Goal: Task Accomplishment & Management: Complete application form

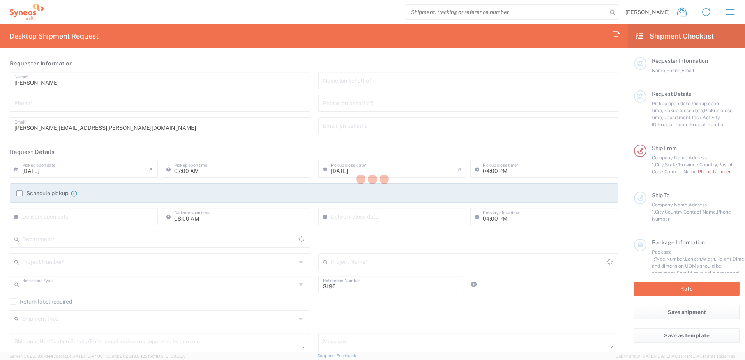
type input "Department"
type input "[US_STATE]"
type input "United States"
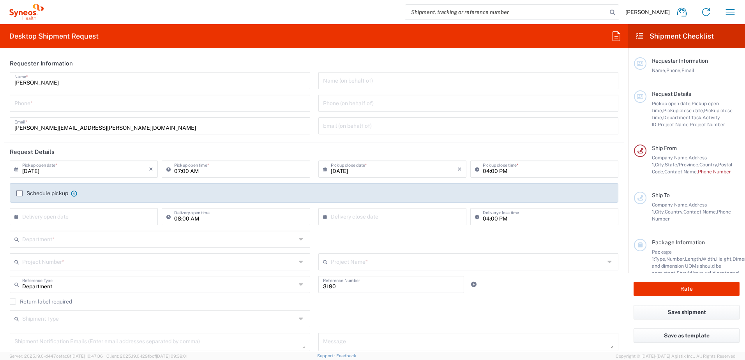
click at [121, 98] on input "tel" at bounding box center [159, 103] width 291 height 14
type input "Illingworth Rsrch Grp (USA) In"
type input "3035422248"
type input "davelle.madden@illingworthresearch.com"
type input "APT 13DE"
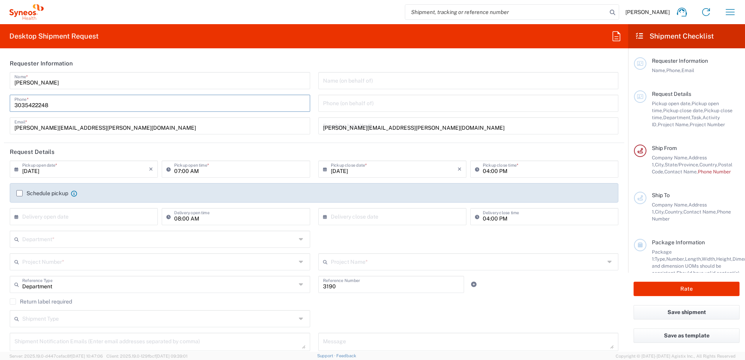
type input "9174499194"
type input "TARA SATTLER"
type input "600 S Taylor Avenue"
type input "SUITE 111"
type input "ST. LOUIS"
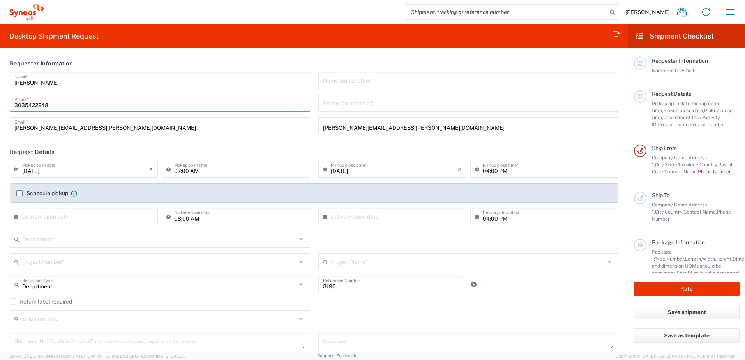
type input "63110"
type input "3142736097"
type input "davelle.madden@illingworthresearch.com"
type input "Davelle Madden"
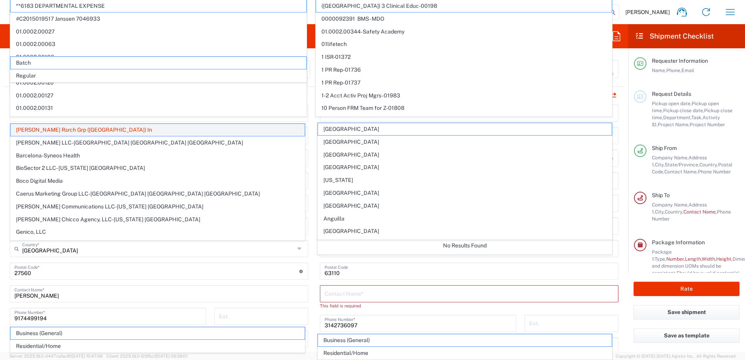
click at [66, 130] on span "Illingworth Rsrch Grp (USA) In" at bounding box center [158, 130] width 294 height 12
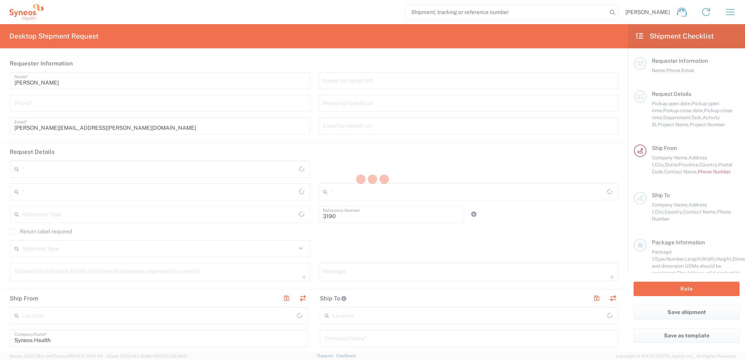
type input "Department"
type input "North Carolina"
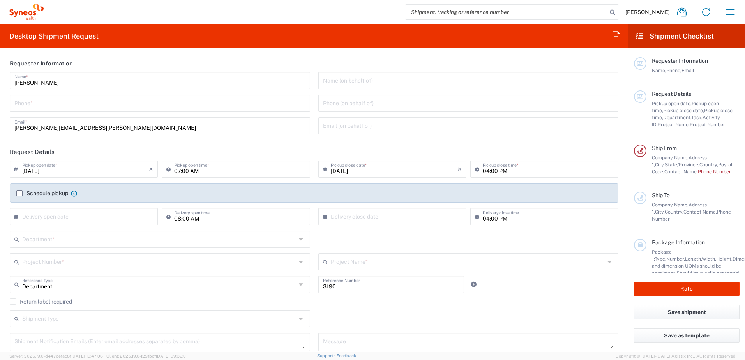
type input "United States"
type input "Illingworth Rsrch Grp (USA) In"
click at [56, 102] on input "tel" at bounding box center [159, 103] width 291 height 14
type input "3035422248"
type input "davelle.madden@illingworthresearch.com"
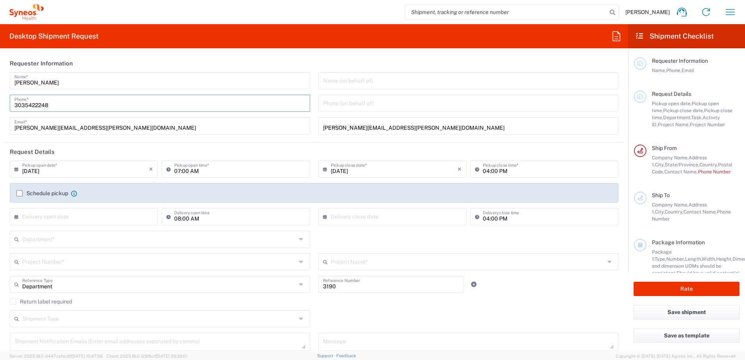
type input "3035422248"
type input "1636 Sage Tree Drive"
type input "Zebulon"
type input "NC"
type input "United States"
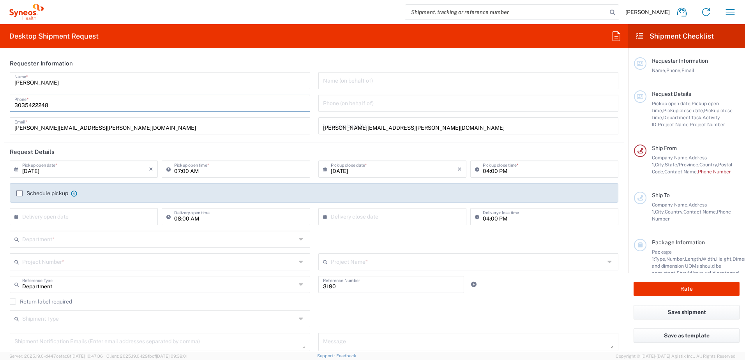
type input "27597"
type input "3035422248"
type input "davelle.madden@illingworthresearch.com"
type input "Davelle Madden"
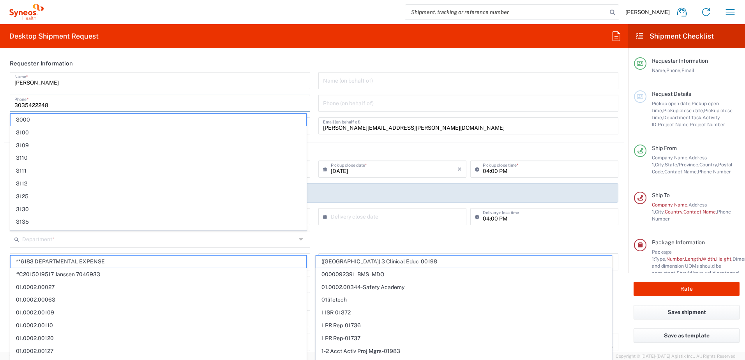
click at [76, 100] on input "3035422248" at bounding box center [159, 103] width 291 height 14
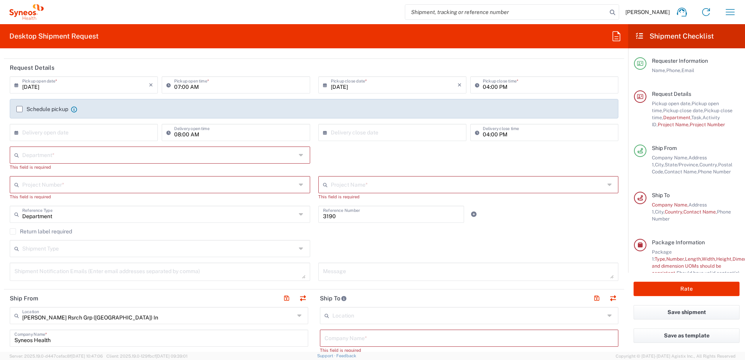
scroll to position [39, 0]
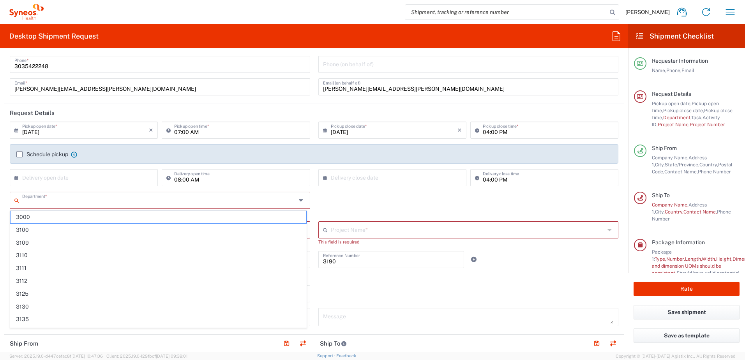
click at [55, 195] on input "text" at bounding box center [159, 200] width 274 height 14
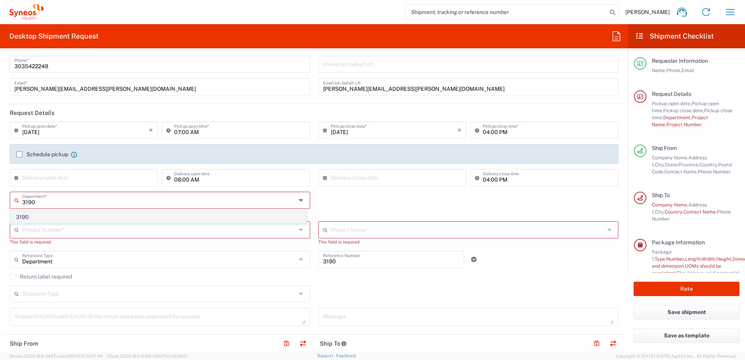
type input "3190"
click at [38, 215] on span "3190" at bounding box center [159, 217] width 296 height 12
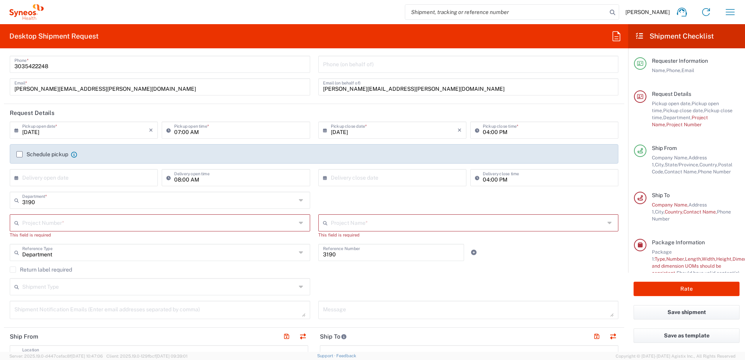
click at [44, 226] on input "text" at bounding box center [159, 222] width 274 height 14
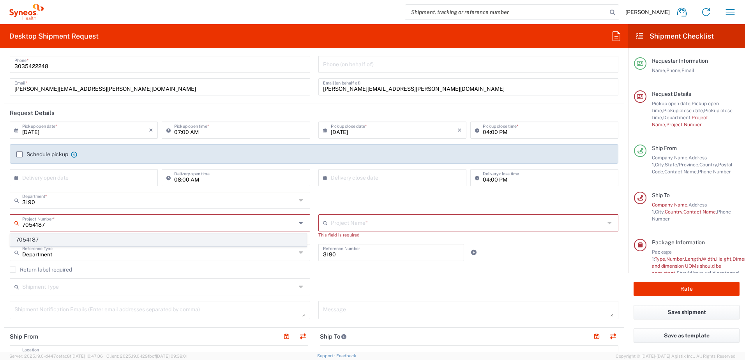
type input "7054187"
click at [45, 240] on span "7054187" at bounding box center [159, 240] width 296 height 12
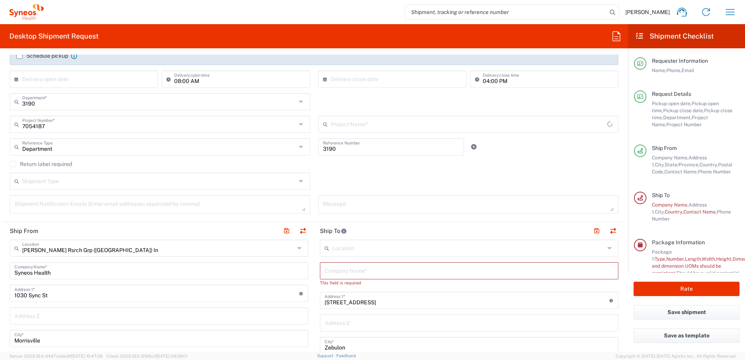
type input "802-WWC-015"
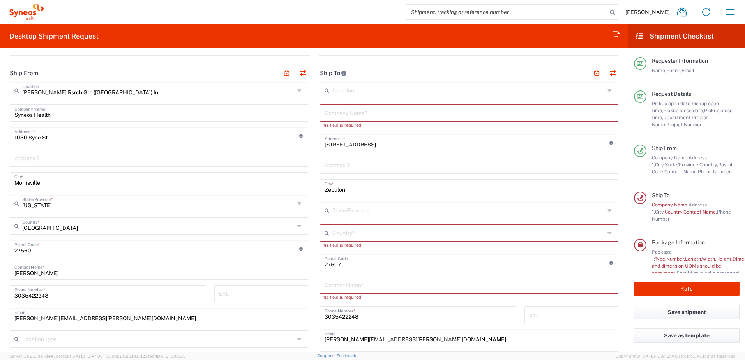
scroll to position [273, 0]
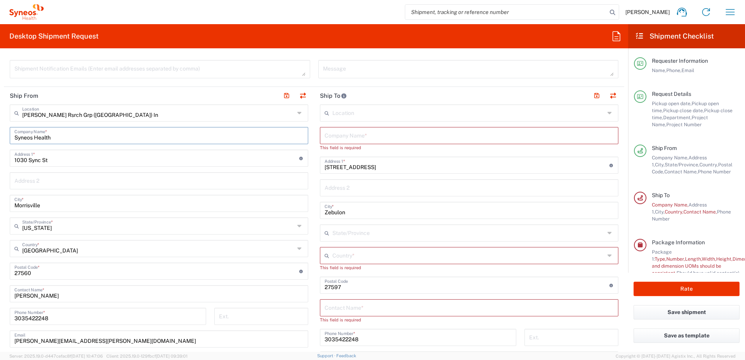
drag, startPoint x: -1, startPoint y: 133, endPoint x: -61, endPoint y: 130, distance: 60.1
click at [0, 130] on html "Davelle Madden Home Shipment estimator Shipment tracking Desktop shipment reque…" at bounding box center [372, 180] width 745 height 360
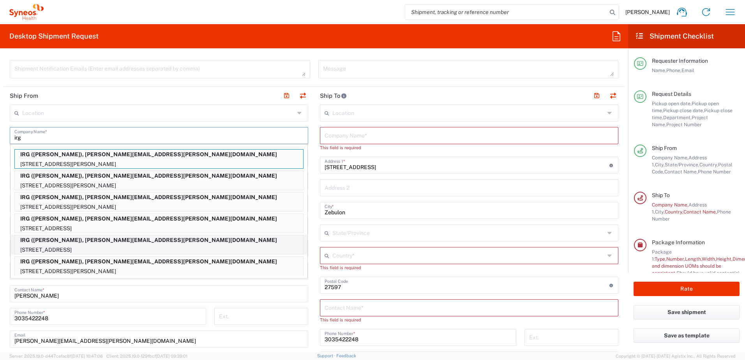
click at [116, 238] on p "IRG (ASHLEY FIRSTENBERG), davelle.madden@illingworthresearch.com" at bounding box center [159, 240] width 288 height 10
type input "IRG"
type input "7049 RIVER VALLEY ROAD"
type input "MECHANICSVILLE"
type input "Virginia"
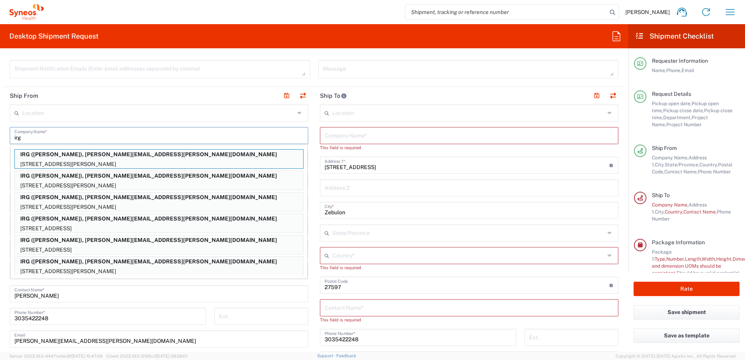
type input "23111"
type input "ASHLEY FIRSTENBERG"
type input "8046980652"
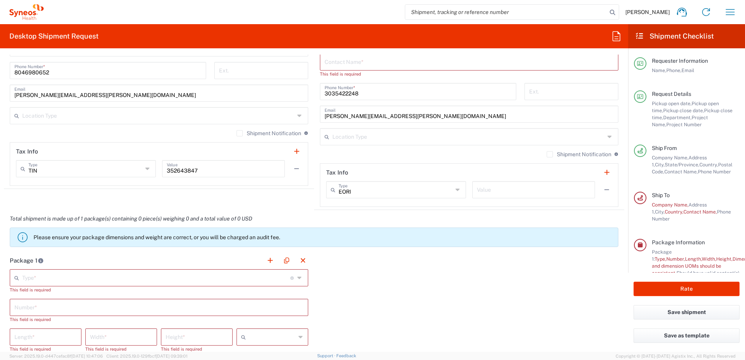
scroll to position [545, 0]
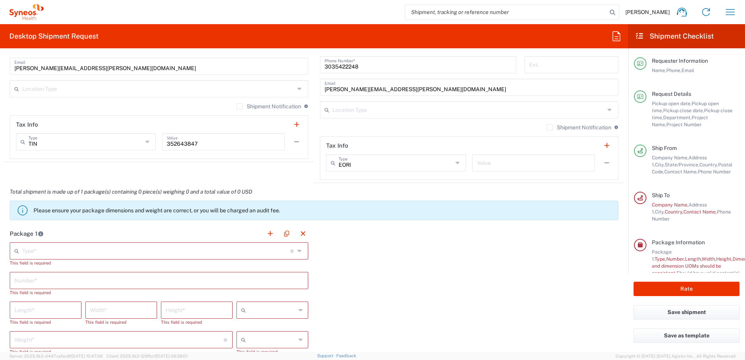
click at [74, 246] on input "text" at bounding box center [156, 250] width 268 height 14
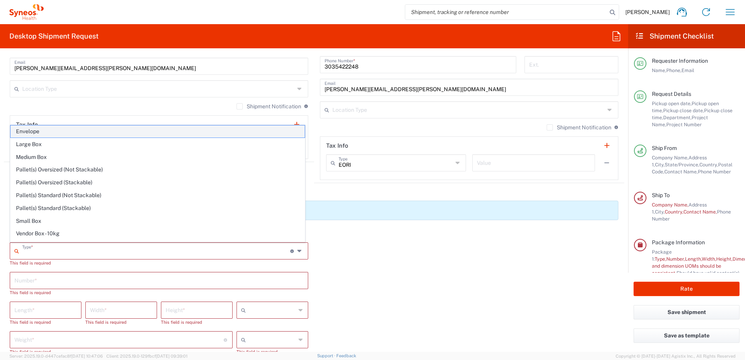
click at [68, 130] on span "Envelope" at bounding box center [158, 131] width 294 height 12
type input "Envelope"
type input "1"
type input "9.5"
type input "12.5"
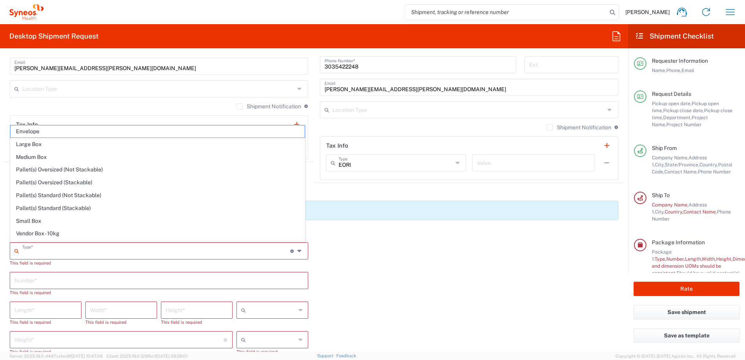
type input "0.25"
type input "in"
type input "0.45"
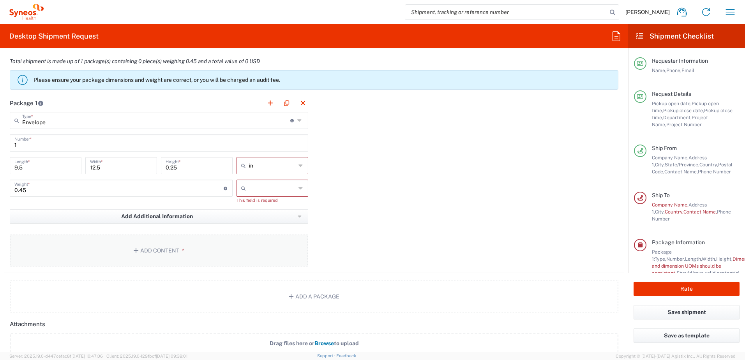
scroll to position [701, 0]
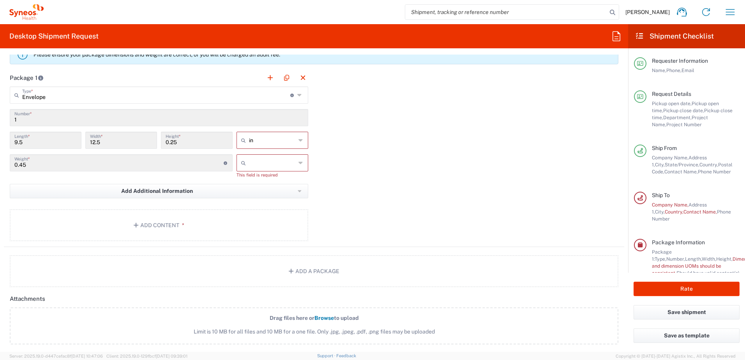
drag, startPoint x: 254, startPoint y: 163, endPoint x: 266, endPoint y: 174, distance: 16.2
click at [255, 163] on input "text" at bounding box center [272, 163] width 47 height 12
click at [284, 190] on span "lbs" at bounding box center [269, 193] width 69 height 12
type input "lbs"
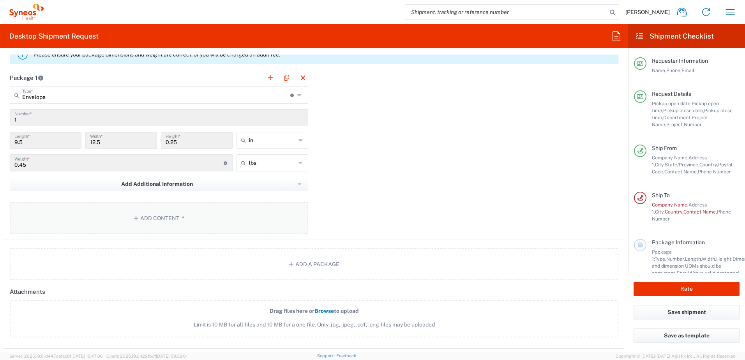
click at [154, 211] on button "Add Content *" at bounding box center [159, 218] width 298 height 32
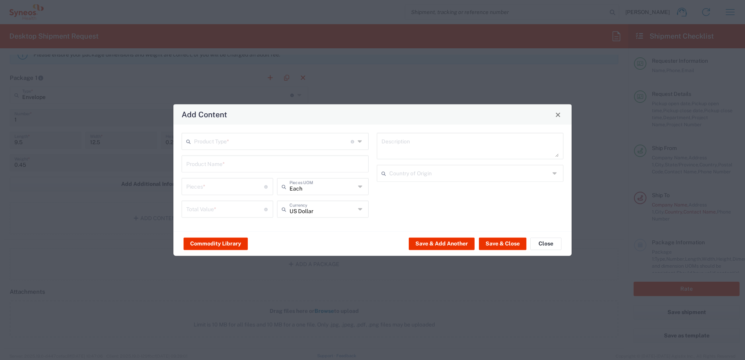
click at [227, 141] on input "text" at bounding box center [272, 141] width 157 height 14
click at [225, 160] on span "Documents" at bounding box center [274, 158] width 185 height 12
type input "Documents"
type input "1"
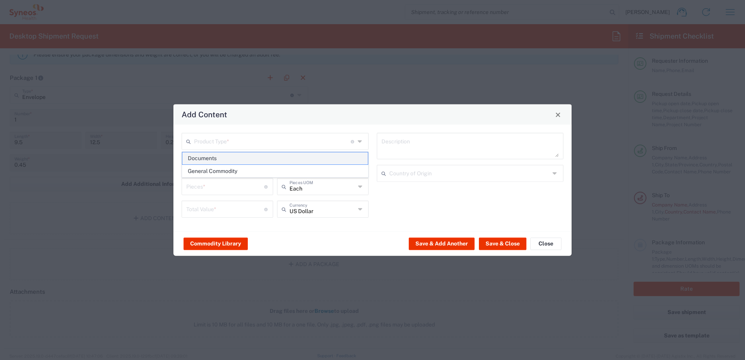
type input "1"
type textarea "Documents"
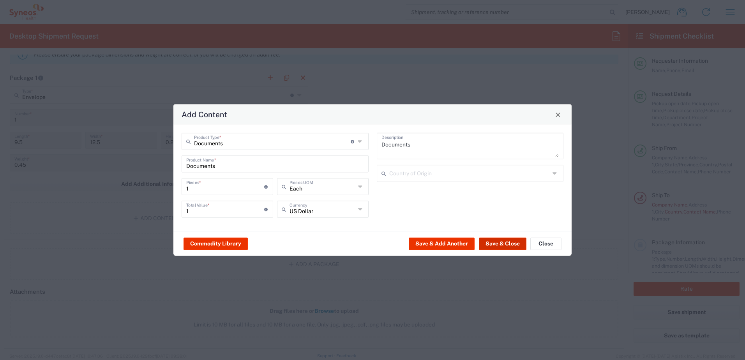
click at [503, 243] on button "Save & Close" at bounding box center [503, 243] width 48 height 12
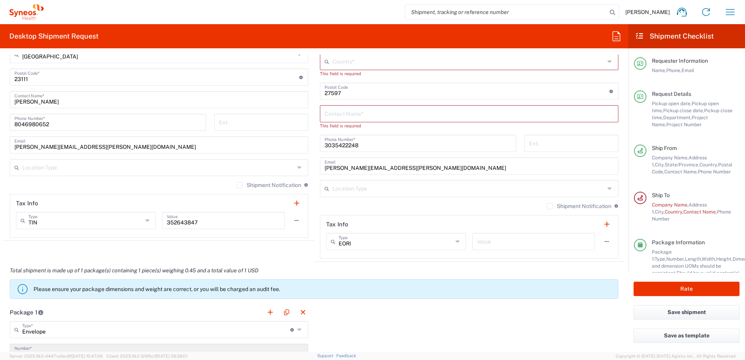
scroll to position [350, 0]
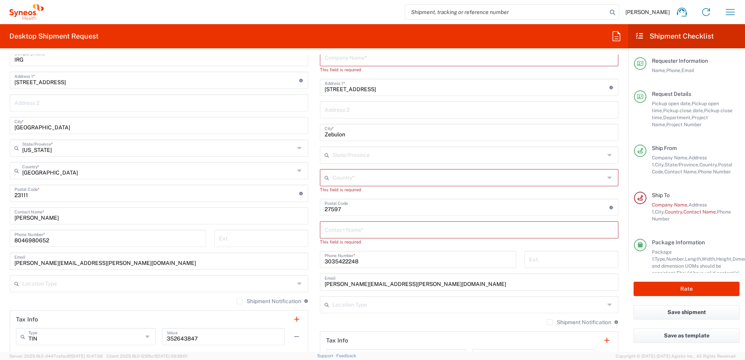
click at [368, 230] on input "text" at bounding box center [468, 229] width 289 height 14
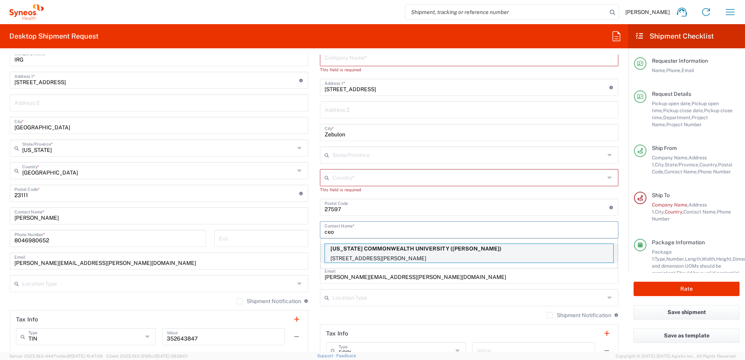
type input "ceo"
click at [370, 258] on p "1101 EAST MARSHALL ST, ROOM 6-060, RICHMOND, VA, 23298, US" at bounding box center [469, 259] width 288 height 10
type input "VIRGINIA COMMONWEALTH UNIVERSITY"
type input "1101 EAST MARSHALL ST"
type input "ROOM 6-060"
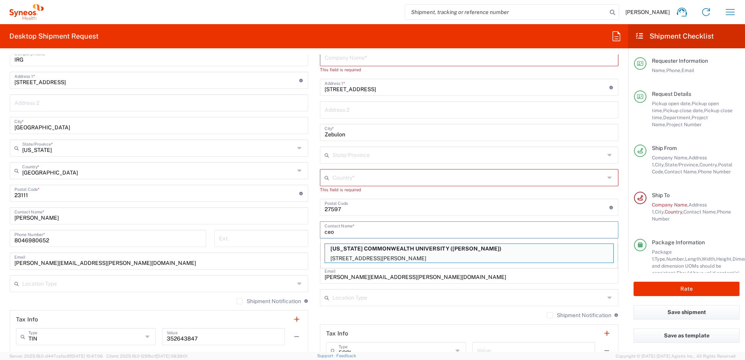
type input "RICHMOND"
type input "United States"
type input "23298"
type input "CEON CLARK"
type input "8043964663"
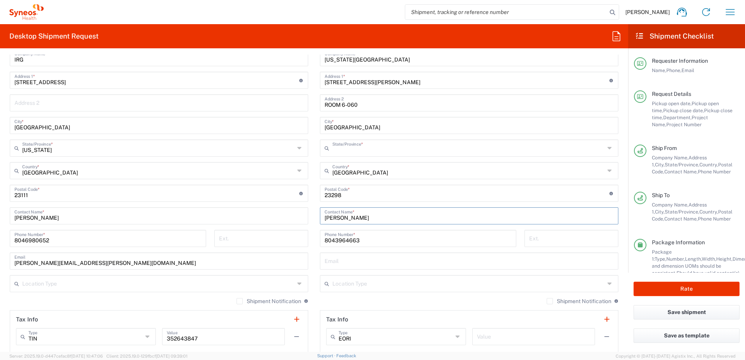
type input "Virginia"
